Goal: Task Accomplishment & Management: Complete application form

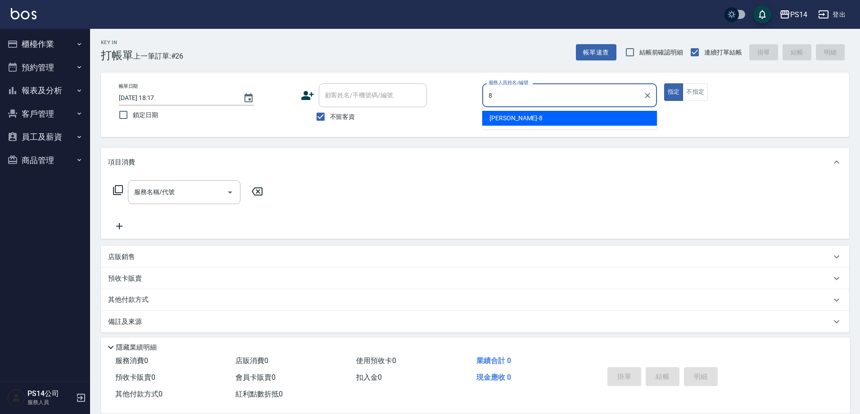
type input "[PERSON_NAME]-8"
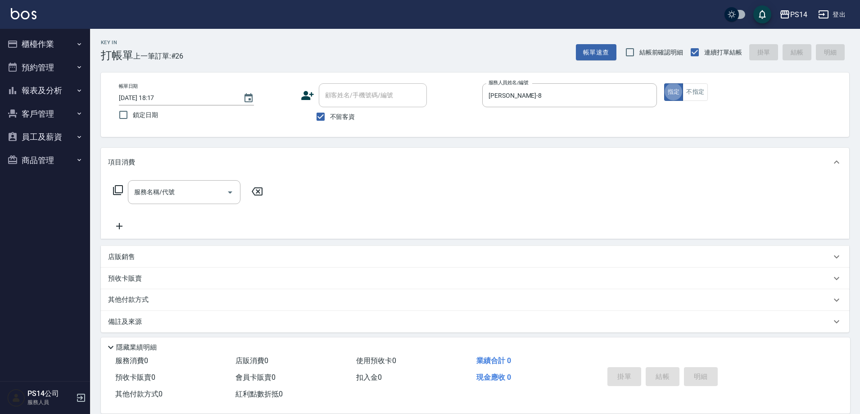
type button "true"
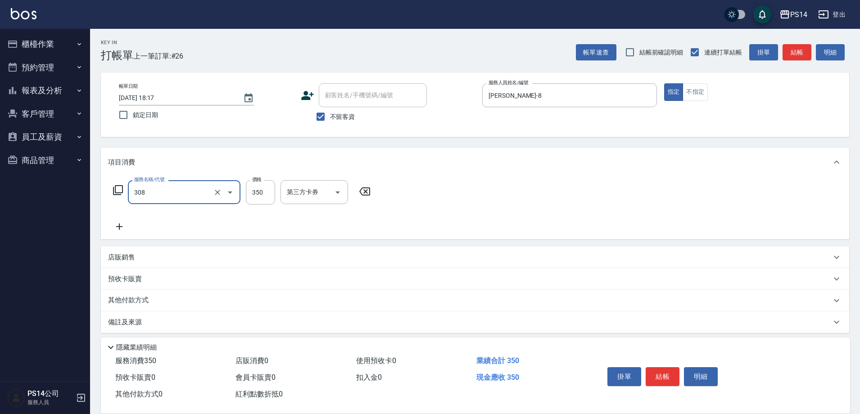
type input "洗+剪(308)"
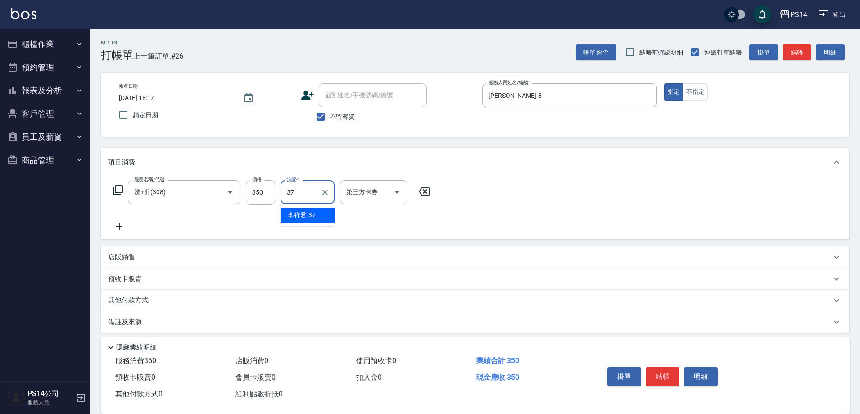
type input "李祥君 -37"
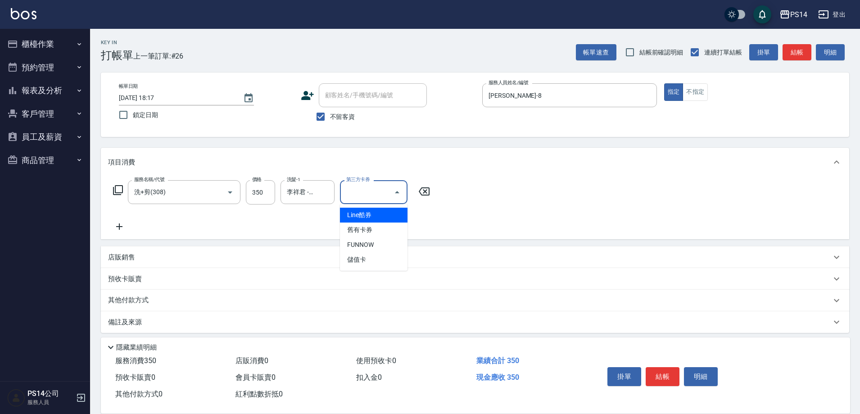
type input "儲值卡"
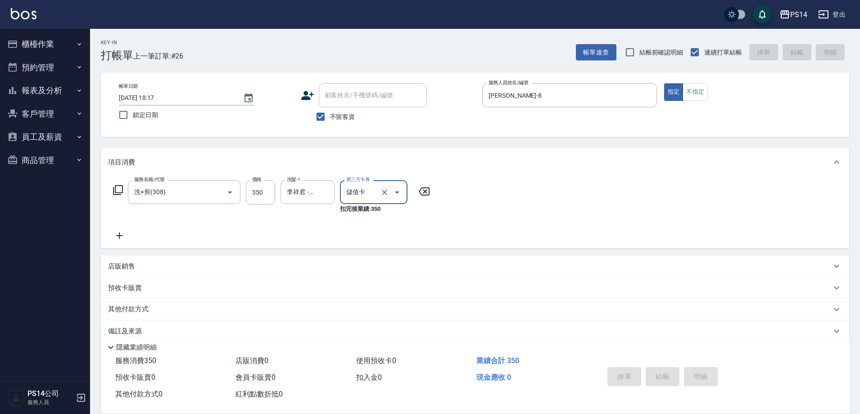
type input "[DATE] 19:00"
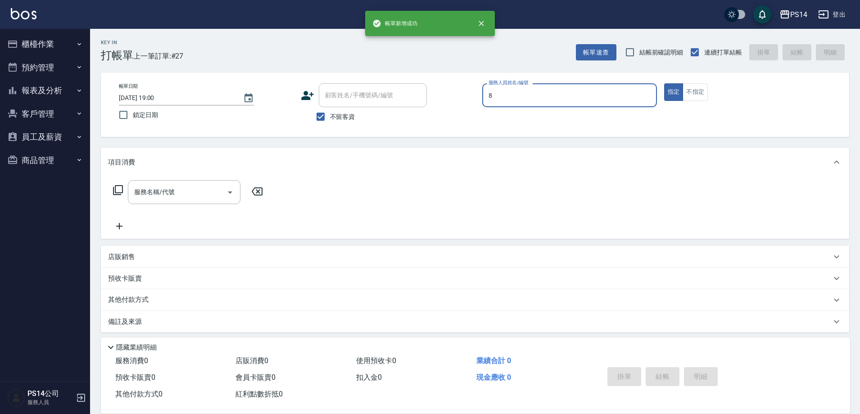
type input "[PERSON_NAME]-8"
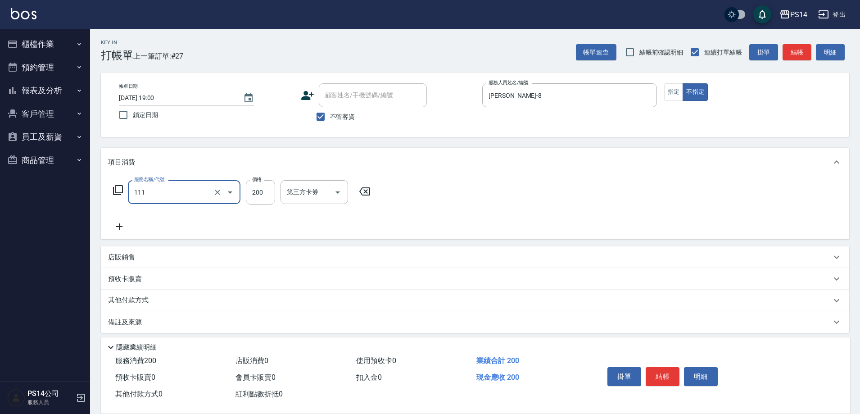
type input "200(111)"
type input "顏誼婷-26"
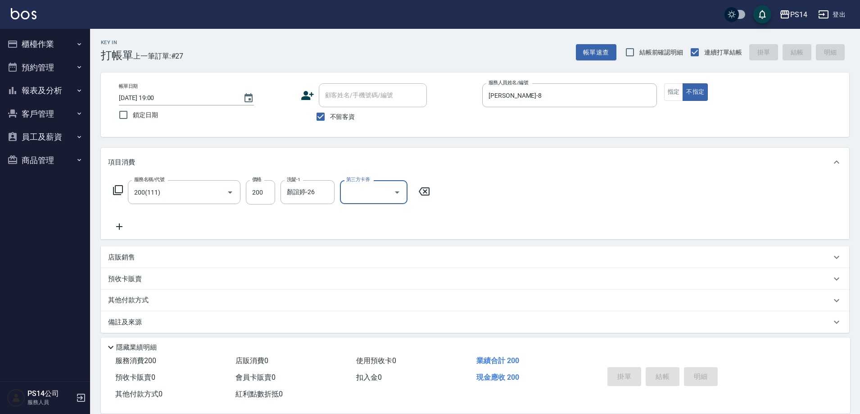
type input "[DATE] 19:01"
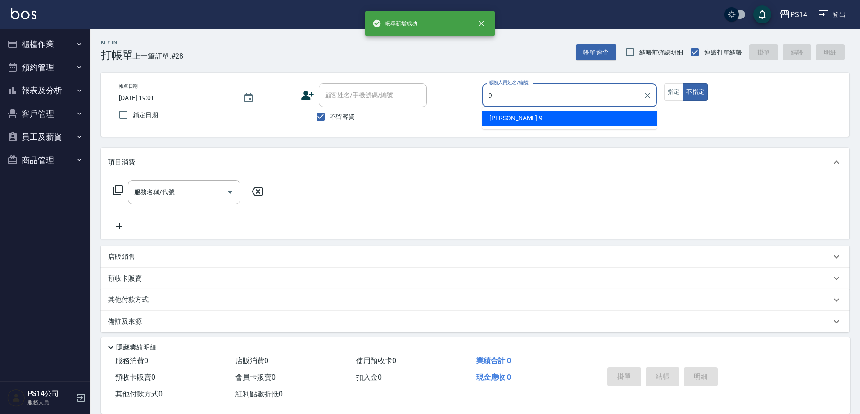
type input "[PERSON_NAME]-9"
type button "false"
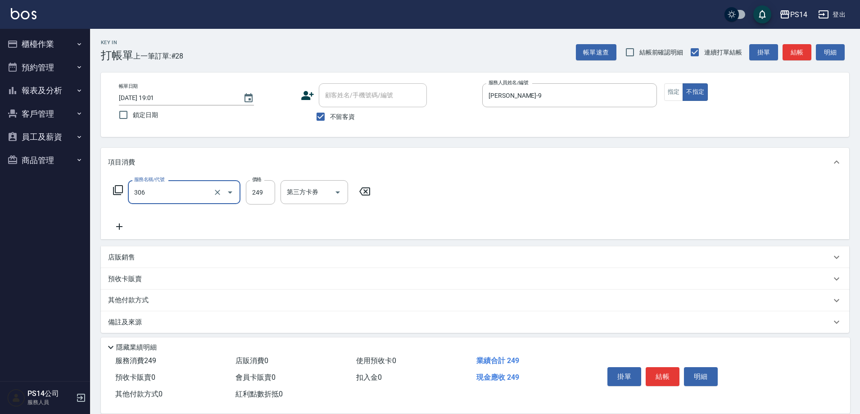
type input "剪髮(306)"
type input "顏誼婷-26"
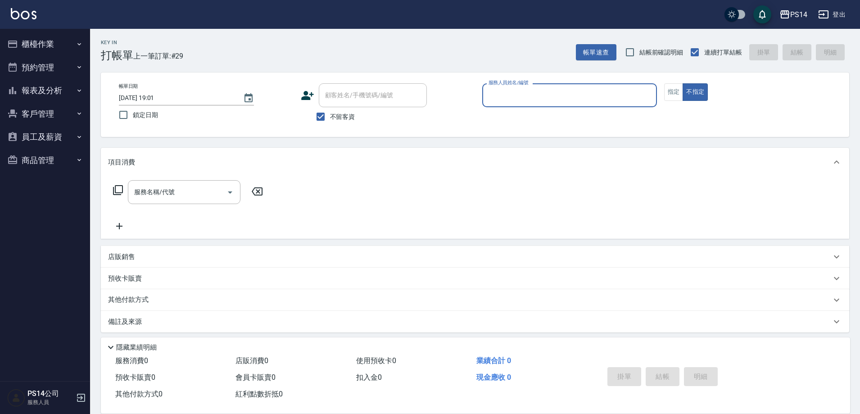
click at [49, 90] on button "報表及分析" at bounding box center [45, 90] width 83 height 23
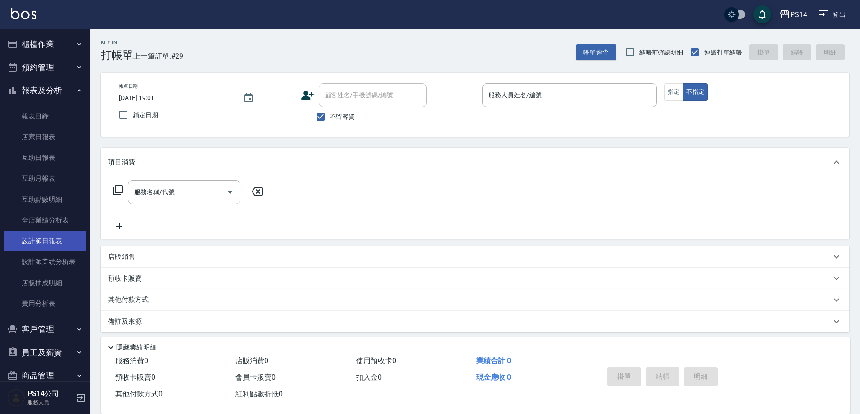
click at [46, 248] on link "設計師日報表" at bounding box center [45, 241] width 83 height 21
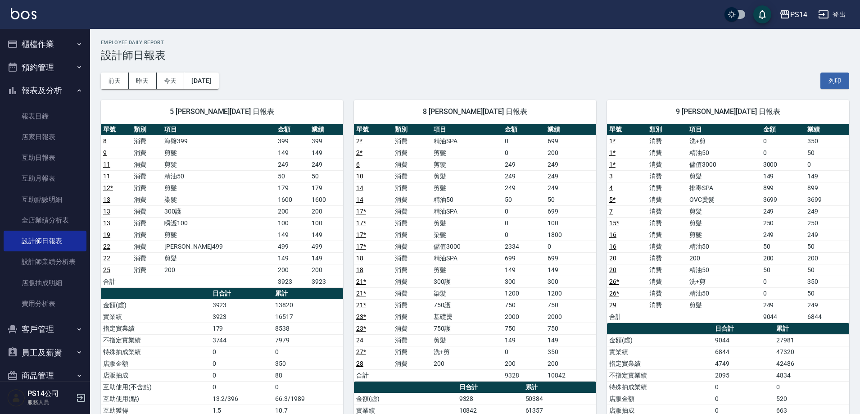
click at [15, 18] on img at bounding box center [24, 13] width 26 height 11
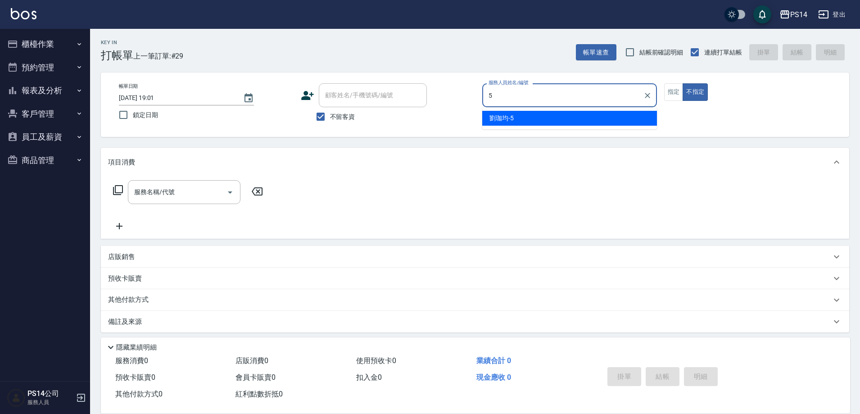
type input "[PERSON_NAME]-5"
type button "false"
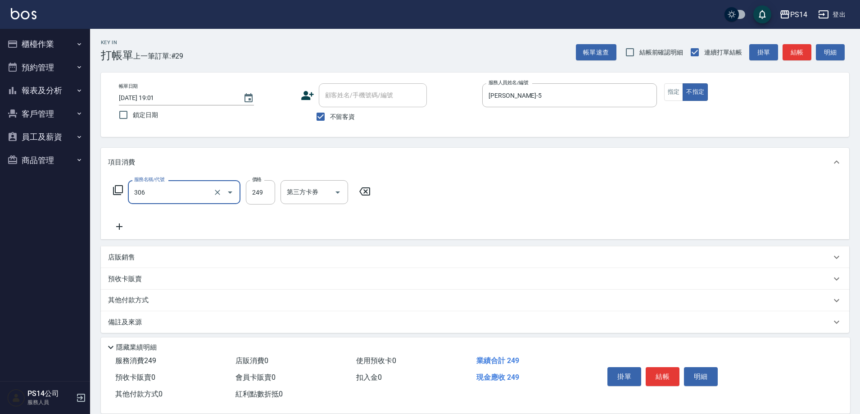
type input "剪髮(306)"
type input "顏誼婷-26"
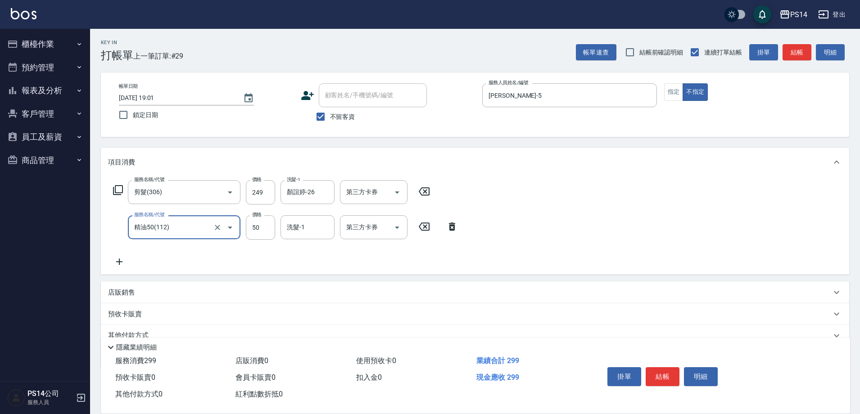
type input "精油50(112)"
type input "顏誼婷-26"
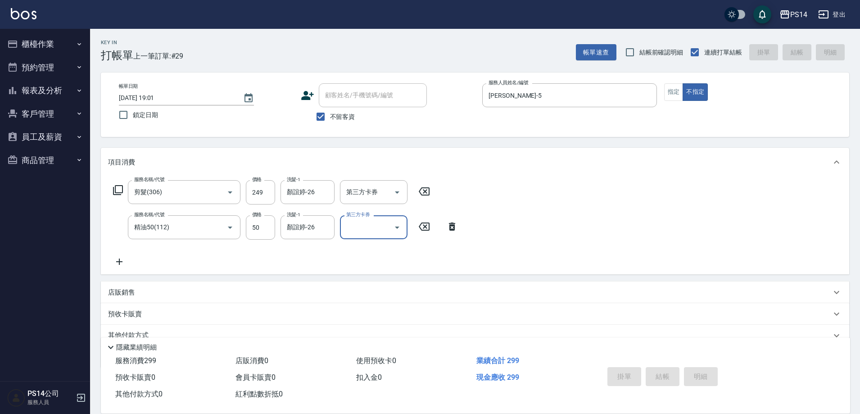
type input "[DATE] 19:05"
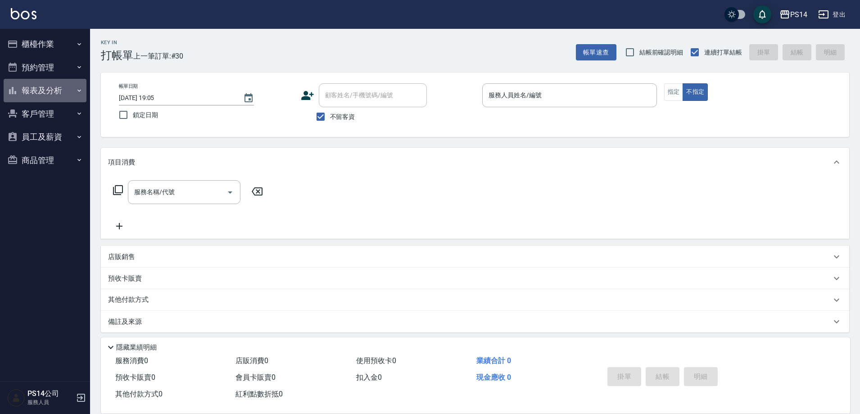
click at [35, 96] on button "報表及分析" at bounding box center [45, 90] width 83 height 23
